Goal: Task Accomplishment & Management: Complete application form

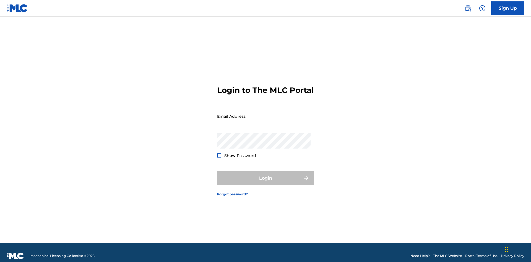
scroll to position [7, 0]
click at [264, 114] on input "Email Address" at bounding box center [263, 116] width 93 height 16
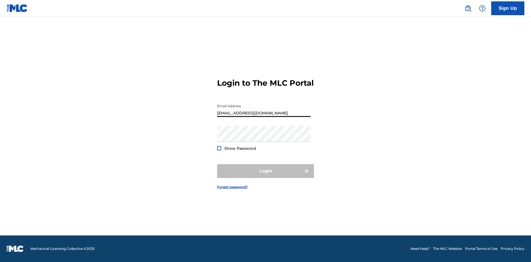
type input "[EMAIL_ADDRESS][DOMAIN_NAME]"
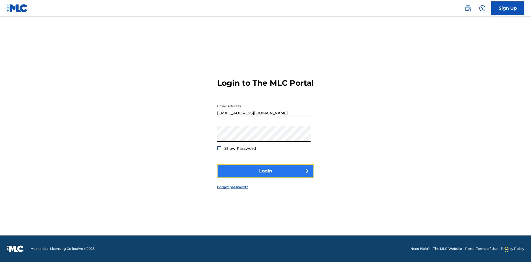
click at [266, 176] on button "Login" at bounding box center [265, 171] width 97 height 14
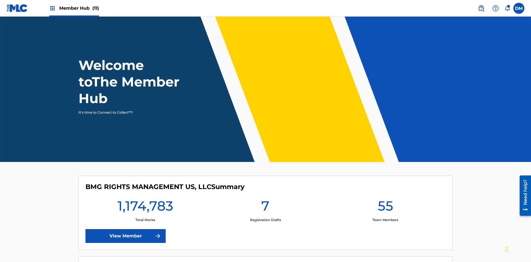
scroll to position [24, 0]
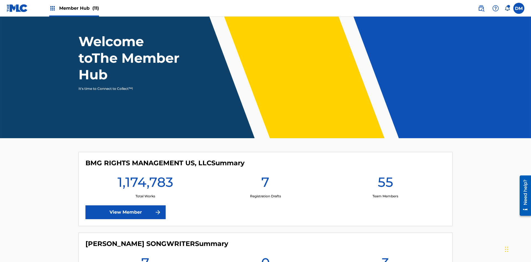
click at [74, 8] on span "Member Hub (11)" at bounding box center [79, 8] width 40 height 6
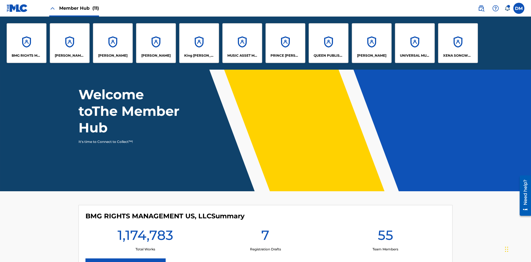
scroll to position [0, 0]
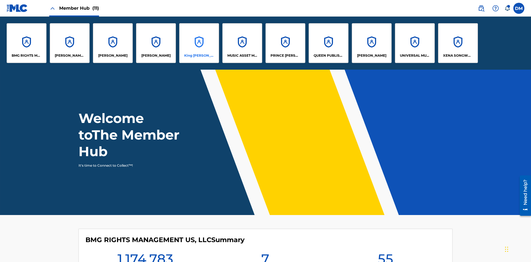
click at [199, 56] on p "King [PERSON_NAME]" at bounding box center [199, 55] width 30 height 5
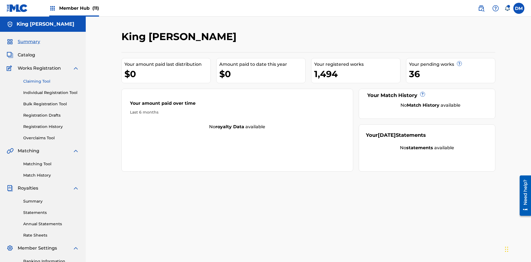
click at [51, 79] on link "Claiming Tool" at bounding box center [51, 82] width 56 height 6
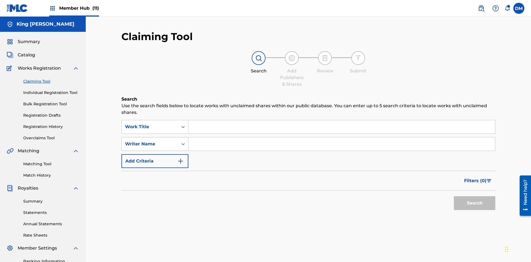
click at [150, 141] on div "Writer Name" at bounding box center [150, 144] width 50 height 7
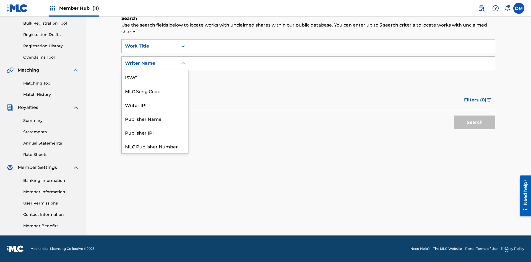
scroll to position [14, 0]
click at [155, 77] on div "MLC Song Code" at bounding box center [155, 77] width 66 height 14
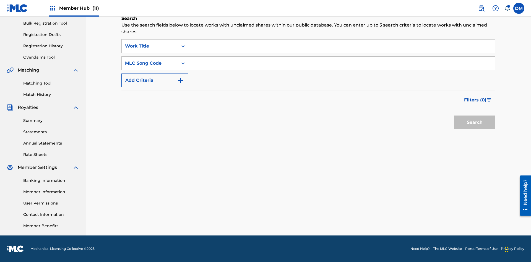
click at [342, 46] on input "Search Form" at bounding box center [341, 46] width 307 height 13
type input "NON-OWNED WORK TO CLAIM"
click at [342, 63] on input "Search Form" at bounding box center [341, 63] width 307 height 13
type input "RB0ZQR"
click at [475, 123] on button "Search" at bounding box center [474, 123] width 41 height 14
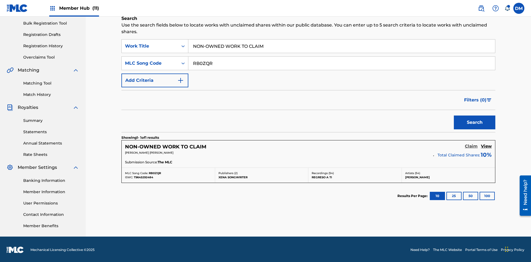
click at [471, 145] on h5 "Claim" at bounding box center [471, 146] width 13 height 5
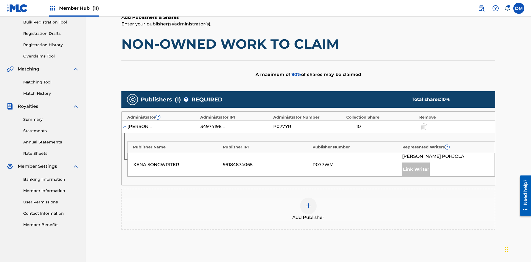
scroll to position [139, 0]
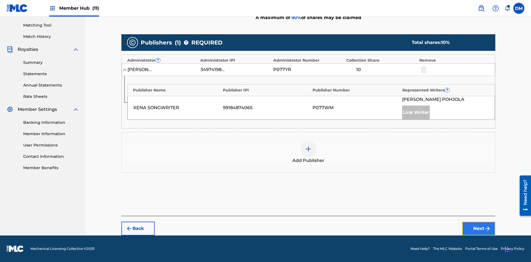
click at [479, 229] on button "Next" at bounding box center [478, 229] width 33 height 14
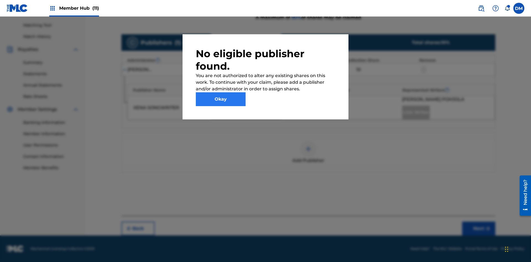
click at [221, 99] on button "Okay" at bounding box center [221, 99] width 50 height 14
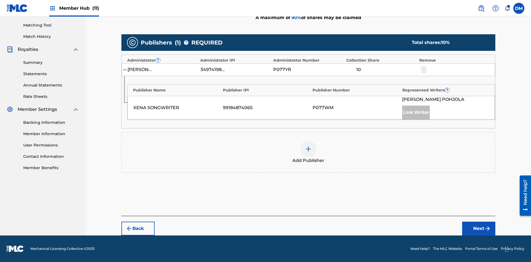
click at [308, 149] on img at bounding box center [308, 149] width 7 height 7
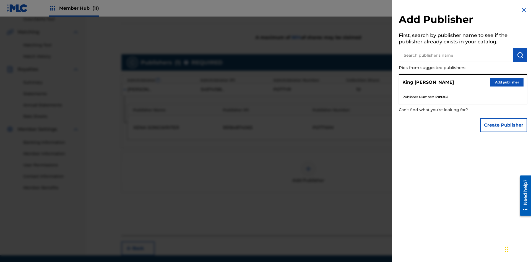
click at [456, 55] on input "text" at bounding box center [456, 55] width 115 height 14
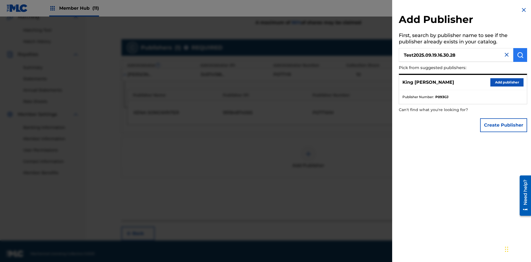
type input "Test2025.09.19.16.30.28"
click at [520, 55] on img "submit" at bounding box center [520, 55] width 7 height 7
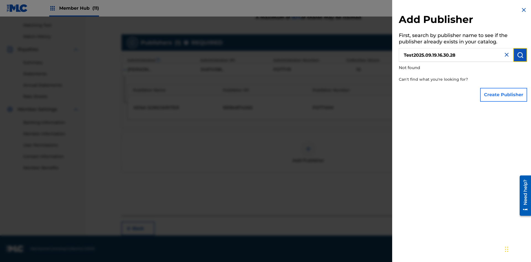
click at [504, 95] on button "Create Publisher" at bounding box center [503, 95] width 47 height 14
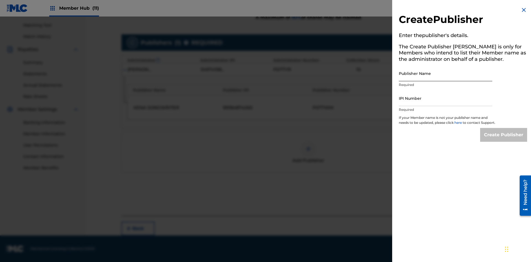
click at [446, 73] on input "Publisher Name" at bounding box center [445, 74] width 93 height 16
type input "Test2025.09.19.16.30.32"
click at [446, 98] on input "IPI Number" at bounding box center [445, 98] width 93 height 16
type input "00595839777"
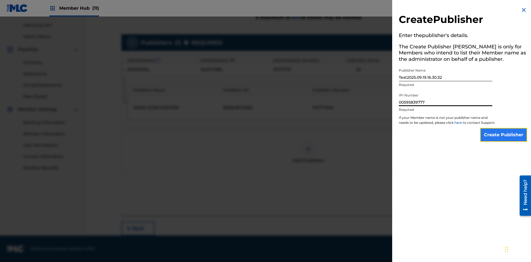
click at [504, 140] on input "Create Publisher" at bounding box center [503, 135] width 47 height 14
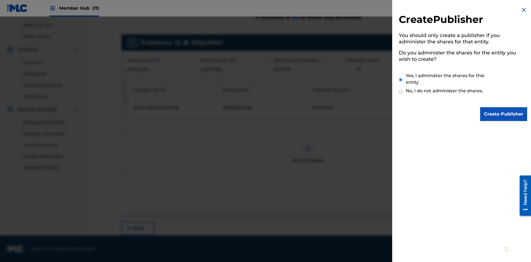
click at [401, 80] on input "Yes, I administer the shares for this entity" at bounding box center [401, 80] width 4 height 12
click at [504, 114] on input "Create Publisher" at bounding box center [503, 114] width 47 height 14
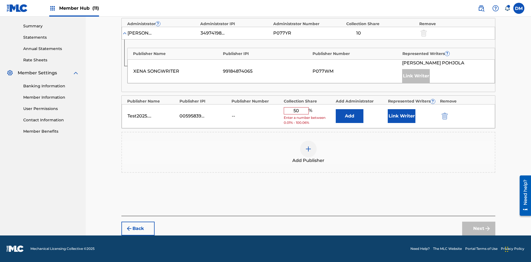
scroll to position [171, 0]
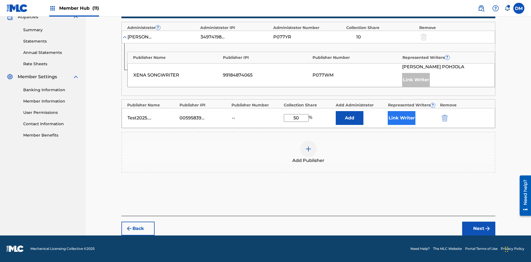
type input "50"
click at [402, 118] on button "Link Writer" at bounding box center [402, 118] width 28 height 14
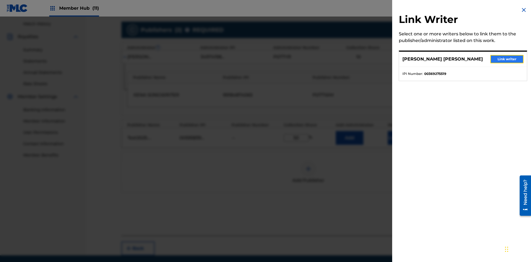
click at [507, 59] on button "Link writer" at bounding box center [506, 59] width 33 height 8
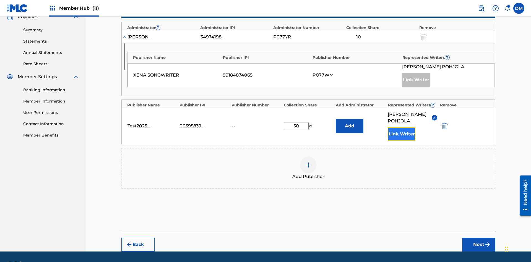
click at [402, 127] on button "Link Writer" at bounding box center [402, 134] width 28 height 14
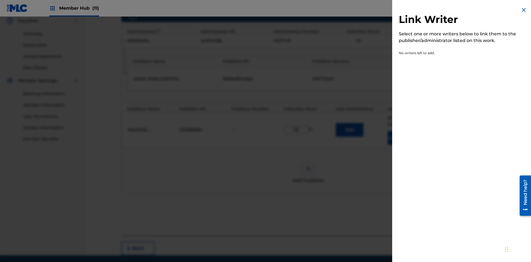
click at [524, 10] on img at bounding box center [524, 10] width 7 height 7
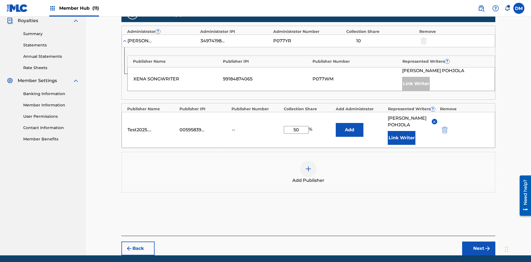
scroll to position [194, 0]
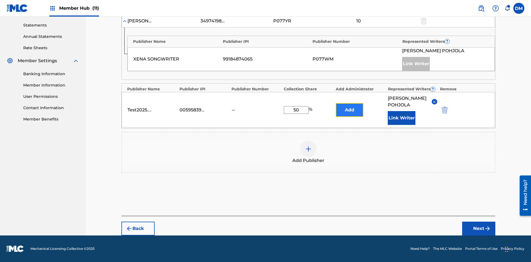
click at [350, 107] on button "Add" at bounding box center [350, 110] width 28 height 14
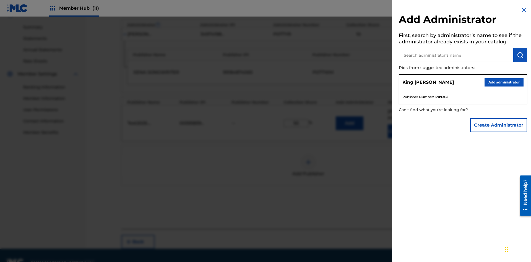
click at [456, 55] on input "text" at bounding box center [456, 55] width 115 height 14
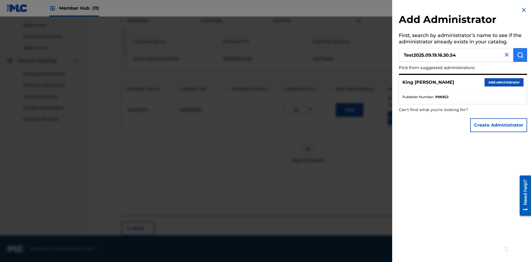
type input "Test2025.09.19.16.30.54"
click at [520, 55] on img "submit" at bounding box center [520, 55] width 7 height 7
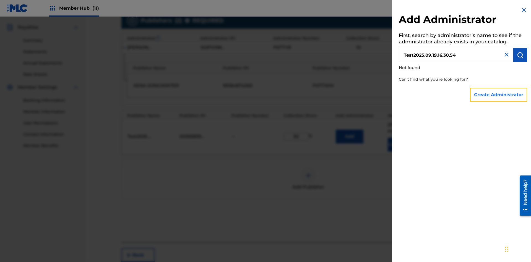
click at [499, 95] on button "Create Administrator" at bounding box center [498, 95] width 57 height 14
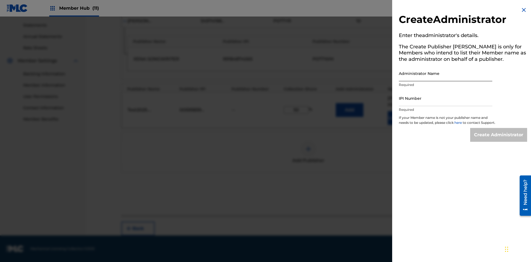
click at [446, 73] on input "Administrator Name" at bounding box center [445, 74] width 93 height 16
type input "Test2025.09.19.16.30.59"
click at [446, 98] on input "IPI Number" at bounding box center [445, 98] width 93 height 16
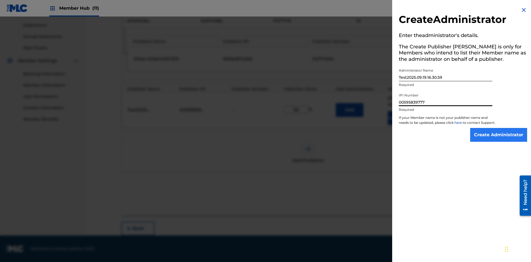
type input "00595839777"
click at [499, 140] on input "Create Administrator" at bounding box center [498, 135] width 57 height 14
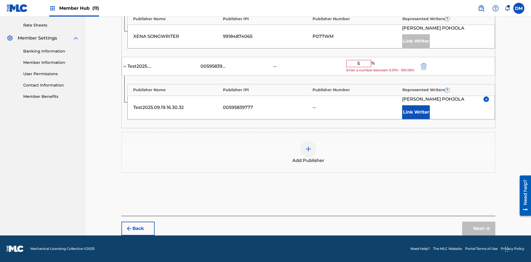
type input "50"
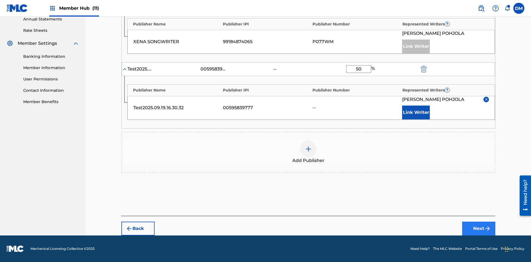
click at [479, 229] on button "Next" at bounding box center [478, 229] width 33 height 14
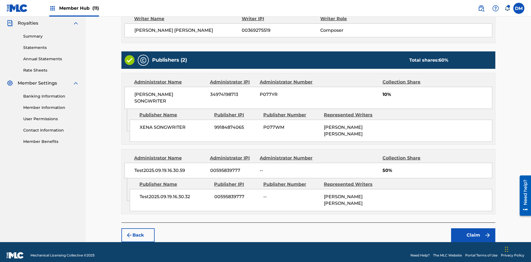
scroll to position [165, 0]
click at [473, 229] on button "Claim" at bounding box center [473, 235] width 44 height 14
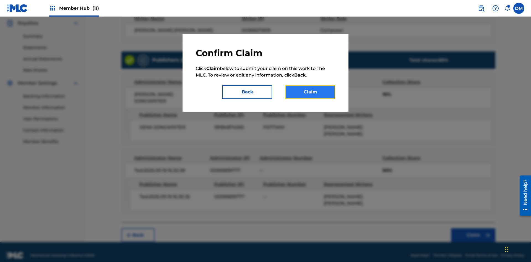
click at [310, 92] on button "Claim" at bounding box center [310, 92] width 50 height 14
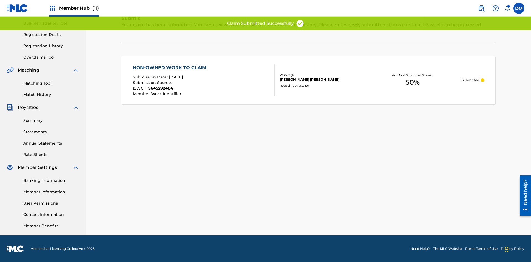
scroll to position [81, 0]
click at [51, 46] on link "Registration History" at bounding box center [51, 46] width 56 height 6
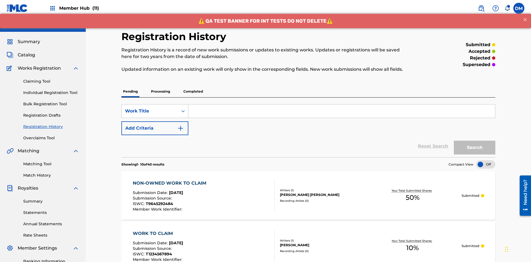
scroll to position [71, 0]
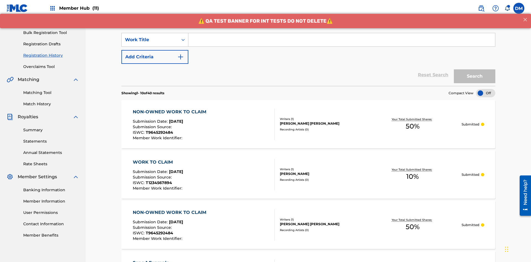
click at [342, 40] on input "Search Form" at bounding box center [341, 39] width 307 height 13
type input "NON-OWNED WORK TO CLAIM"
click at [475, 69] on button "Search" at bounding box center [474, 76] width 41 height 14
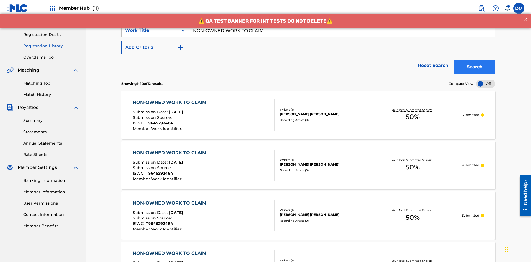
scroll to position [127, 0]
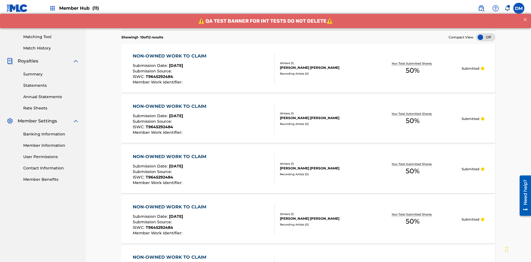
click at [308, 65] on div "[PERSON_NAME] [PERSON_NAME]" at bounding box center [322, 67] width 84 height 5
